Goal: Communication & Community: Answer question/provide support

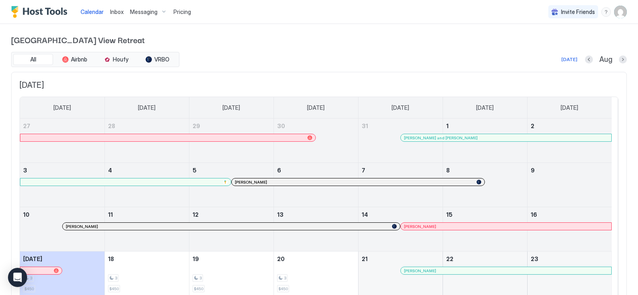
scroll to position [40, 0]
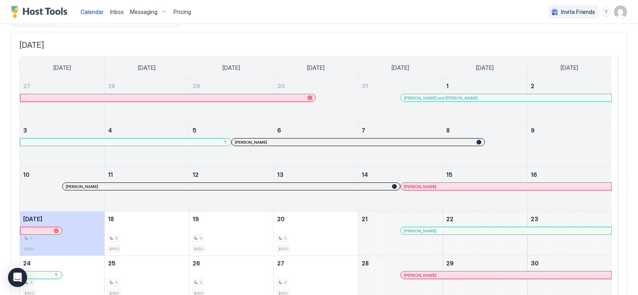
click at [114, 13] on span "Inbox" at bounding box center [117, 11] width 14 height 7
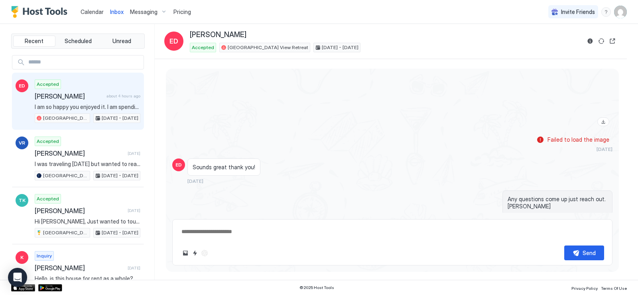
scroll to position [1611, 0]
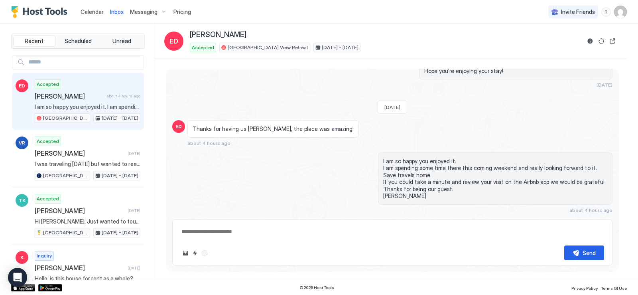
click at [77, 85] on div "Accepted [PERSON_NAME] about 4 hours ago I am so happy you enjoyed it. I am spe…" at bounding box center [88, 101] width 106 height 44
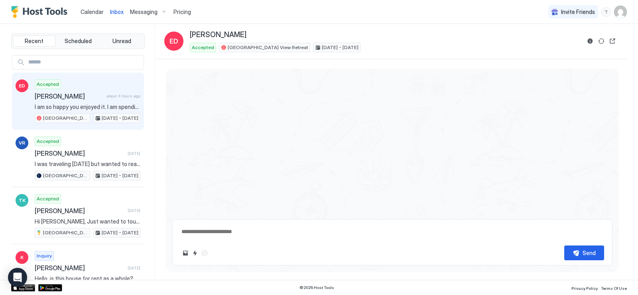
scroll to position [973, 0]
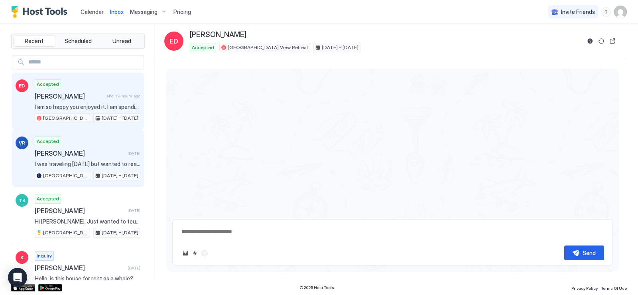
click at [57, 155] on span "[PERSON_NAME]" at bounding box center [80, 153] width 90 height 8
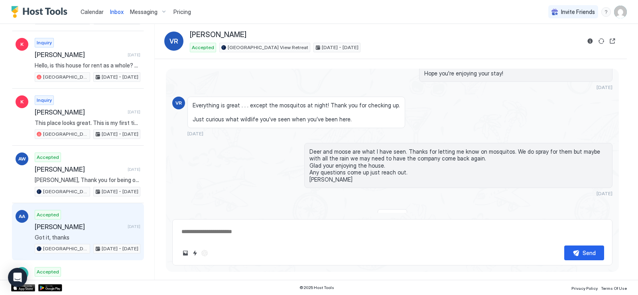
scroll to position [239, 0]
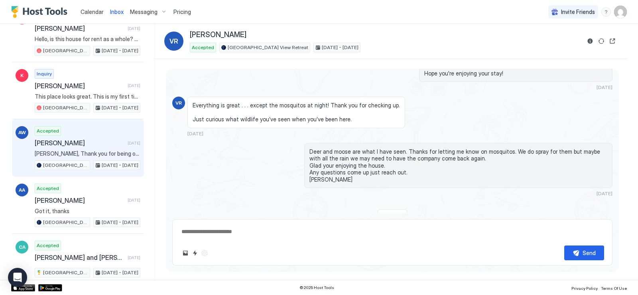
click at [49, 149] on div "Accepted [PERSON_NAME] [DATE] [PERSON_NAME], Thank you for being our guest. I a…" at bounding box center [88, 148] width 106 height 44
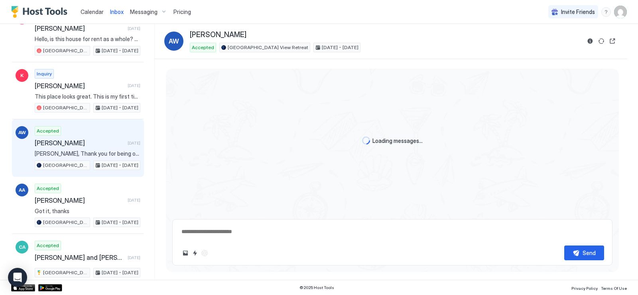
type textarea "*"
